Goal: Information Seeking & Learning: Understand process/instructions

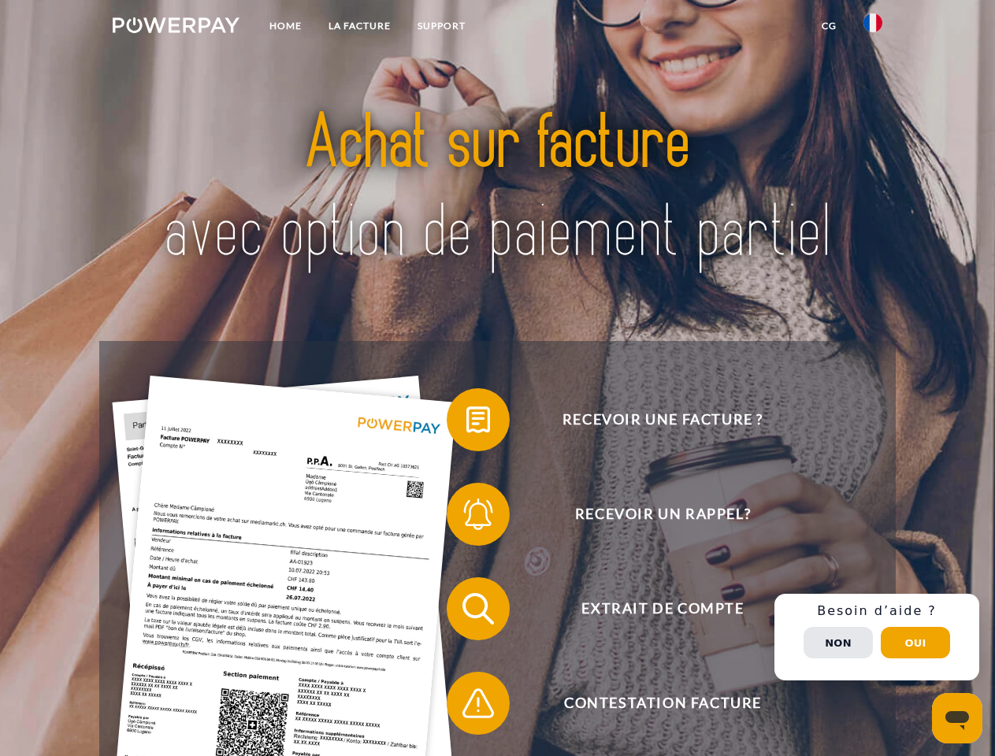
click at [176, 28] on img at bounding box center [176, 25] width 127 height 16
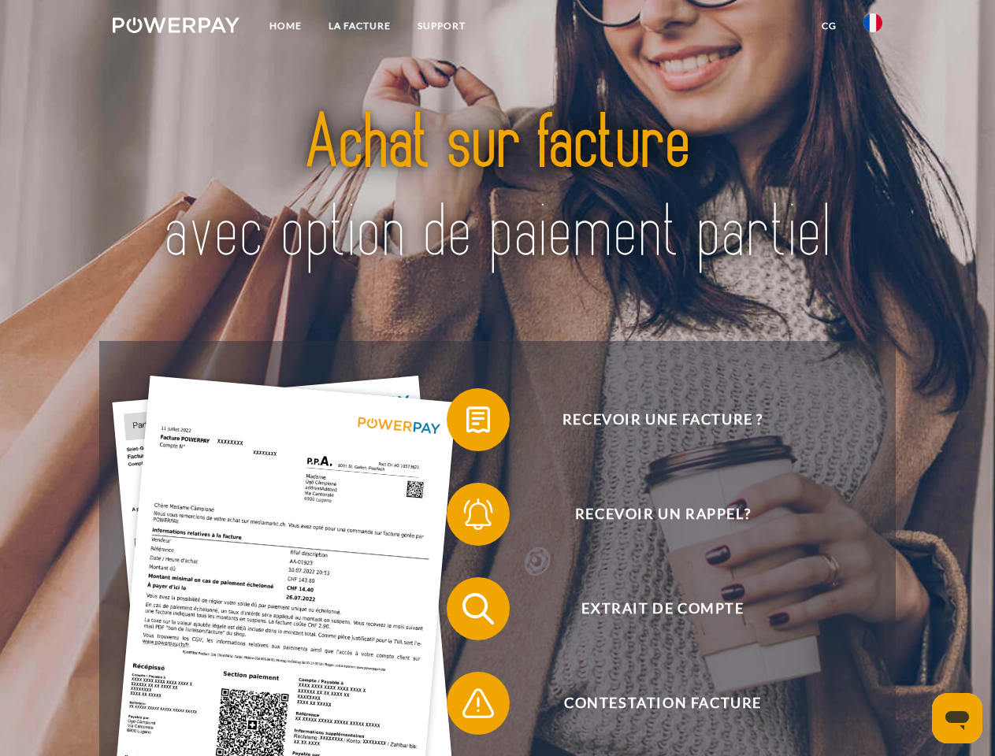
click at [873, 28] on img at bounding box center [873, 22] width 19 height 19
click at [829, 26] on link "CG" at bounding box center [829, 26] width 42 height 28
click at [466, 423] on span at bounding box center [454, 420] width 79 height 79
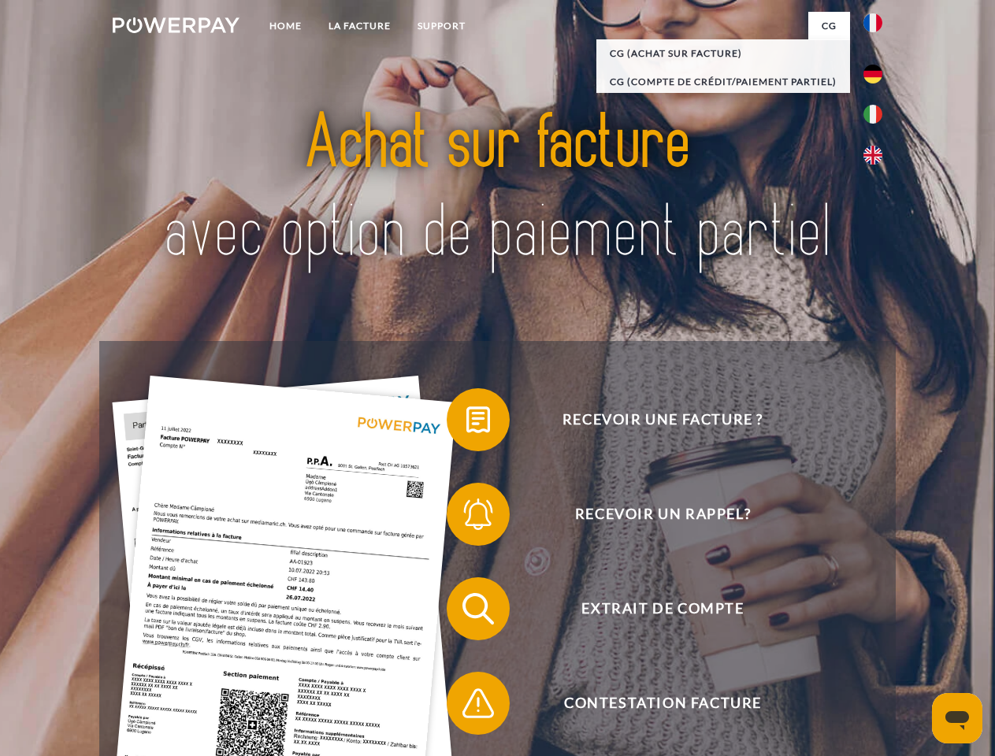
click at [466, 518] on span at bounding box center [454, 514] width 79 height 79
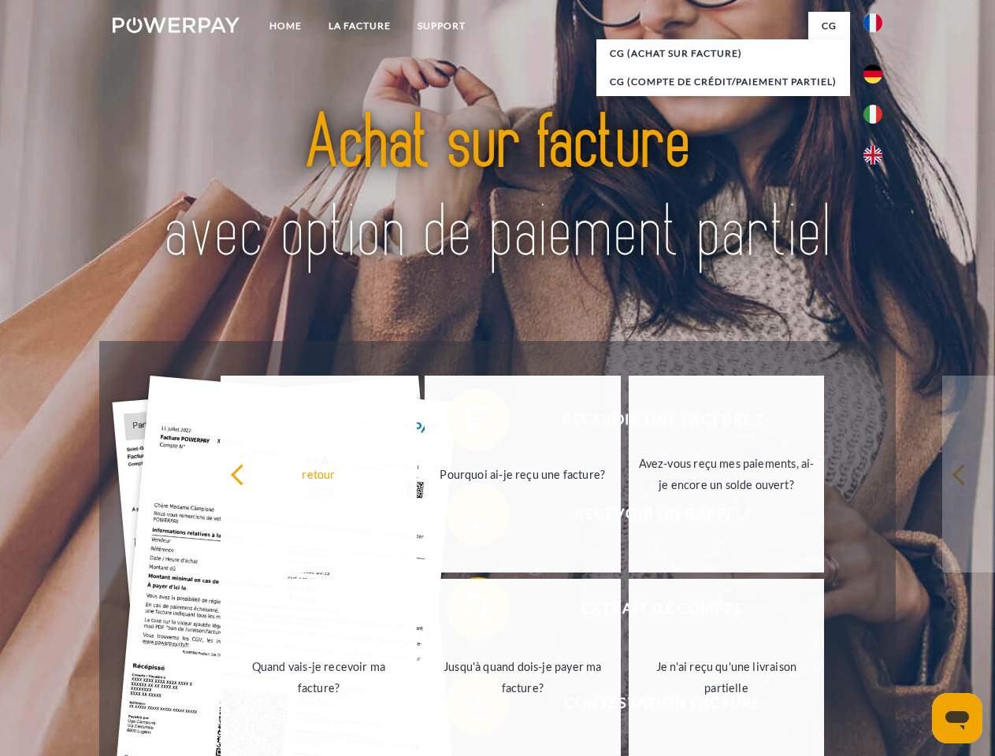
click at [466, 612] on link "Jusqu'à quand dois-je payer ma facture?" at bounding box center [523, 677] width 196 height 197
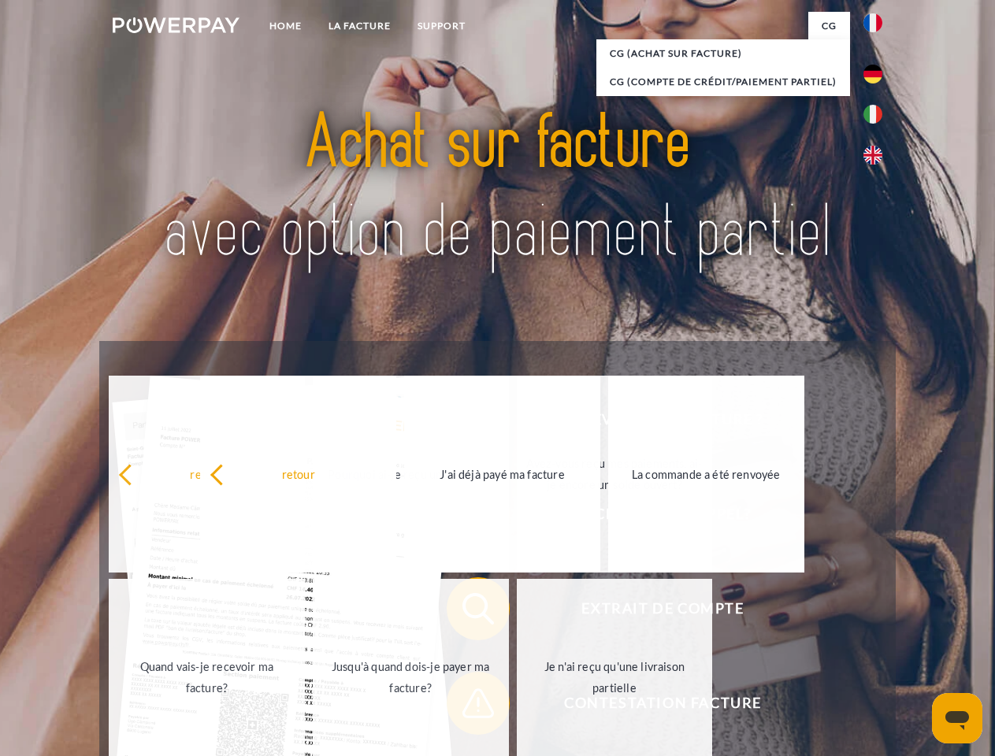
click at [466, 707] on span at bounding box center [454, 703] width 79 height 79
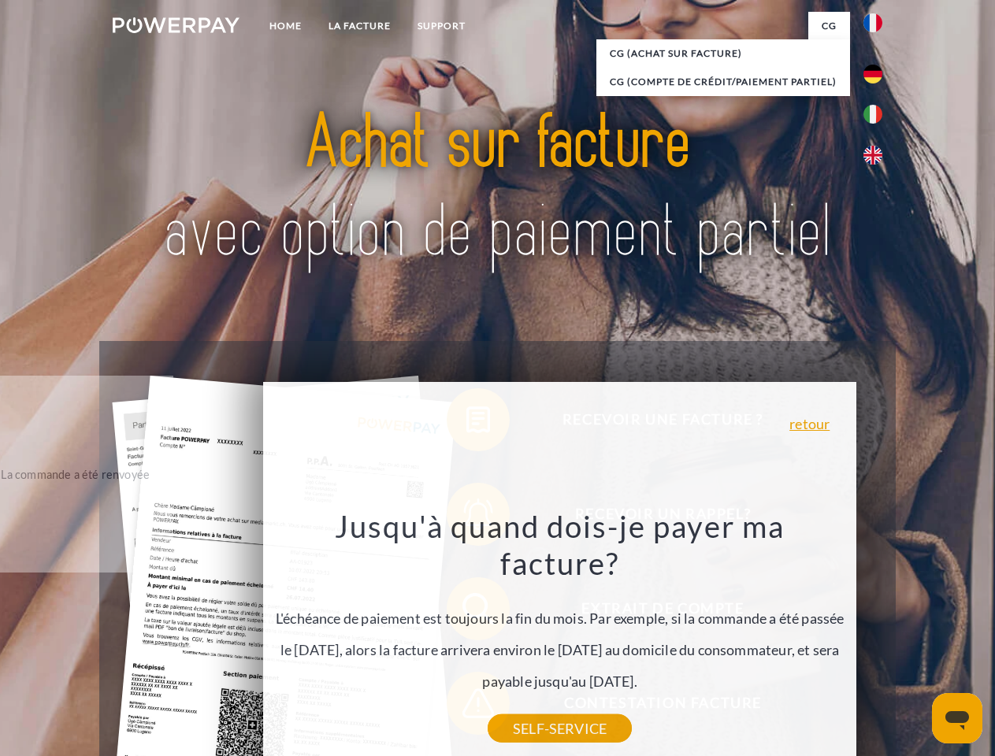
click at [877, 637] on div "Recevoir une facture ? Recevoir un rappel? Extrait de compte retour" at bounding box center [497, 656] width 796 height 630
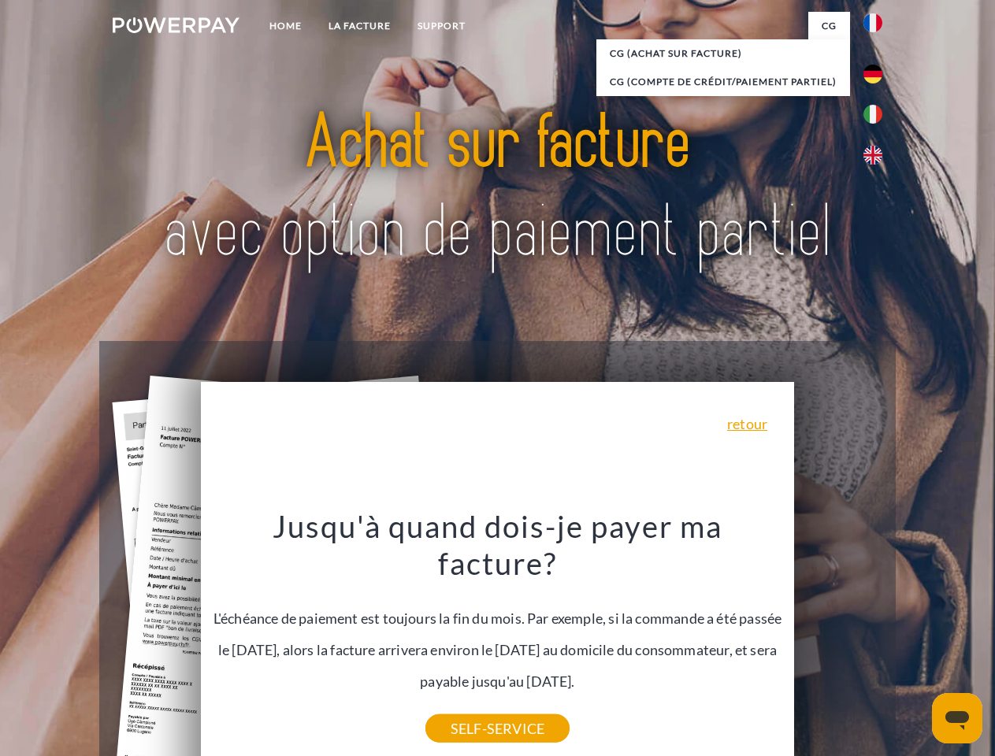
click at [838, 641] on span "Extrait de compte" at bounding box center [663, 609] width 386 height 63
click at [916, 643] on header "Home LA FACTURE Support" at bounding box center [497, 544] width 995 height 1088
